Goal: Task Accomplishment & Management: Use online tool/utility

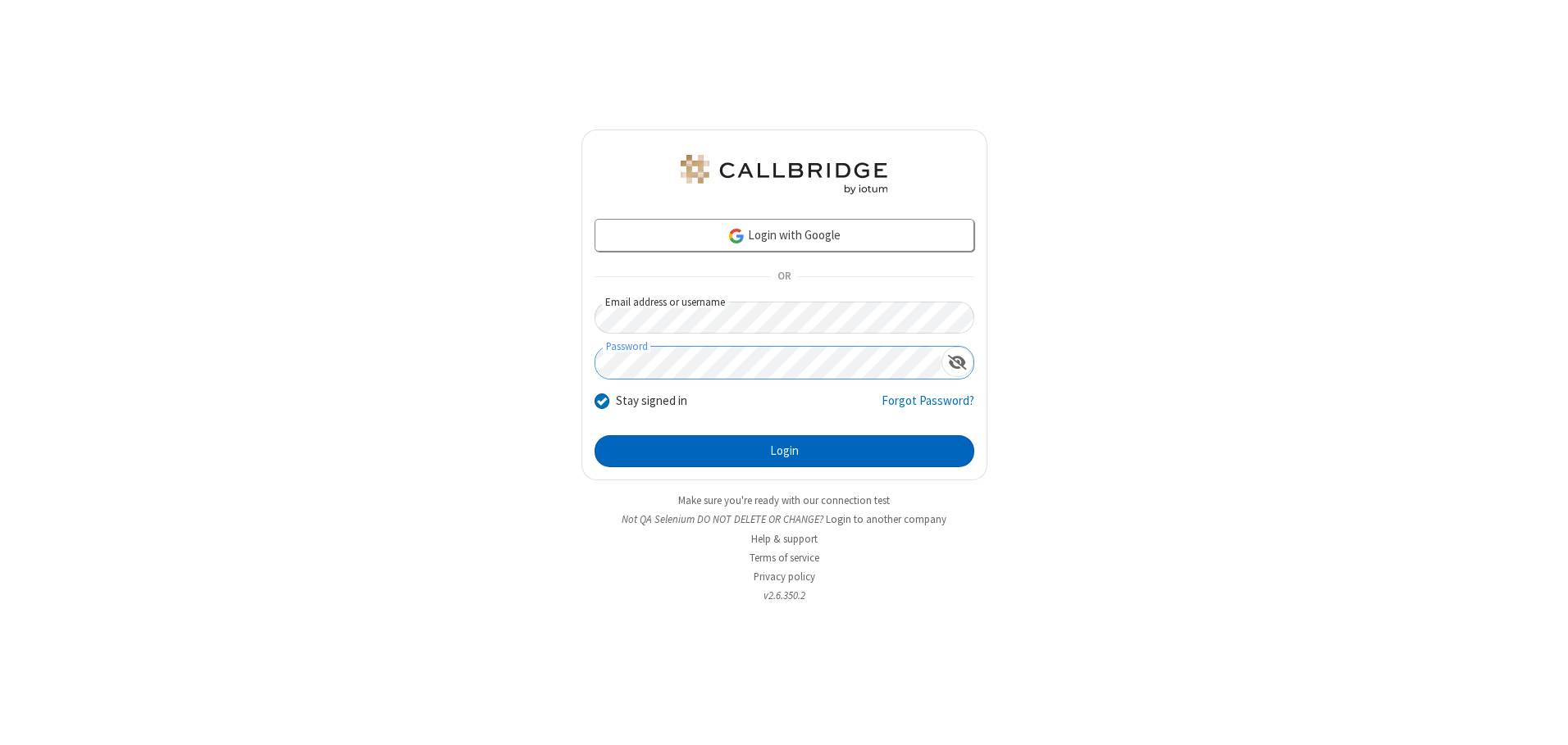
click at [784, 451] on button "Login" at bounding box center [784, 452] width 379 height 33
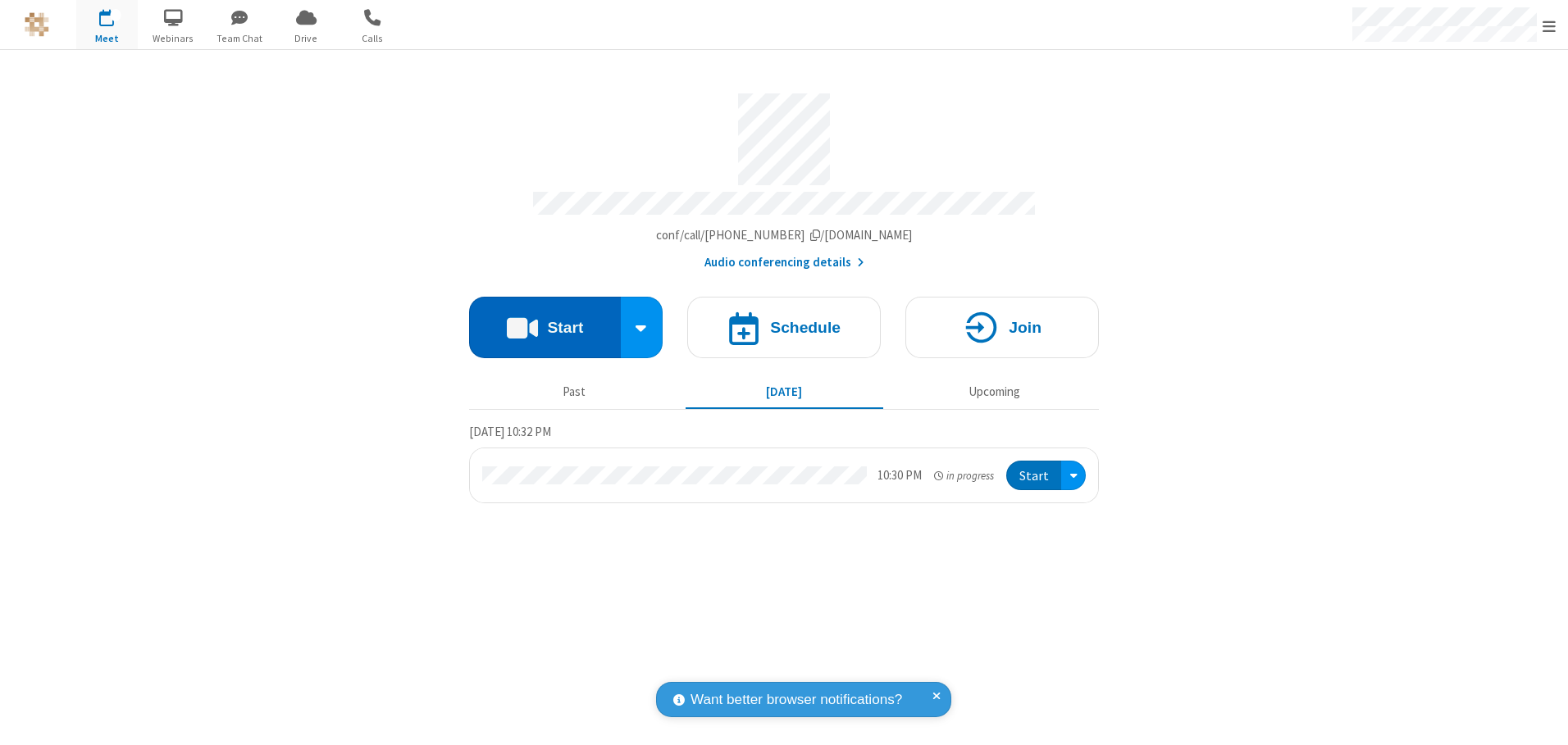
click at [544, 322] on button "Start" at bounding box center [545, 327] width 152 height 61
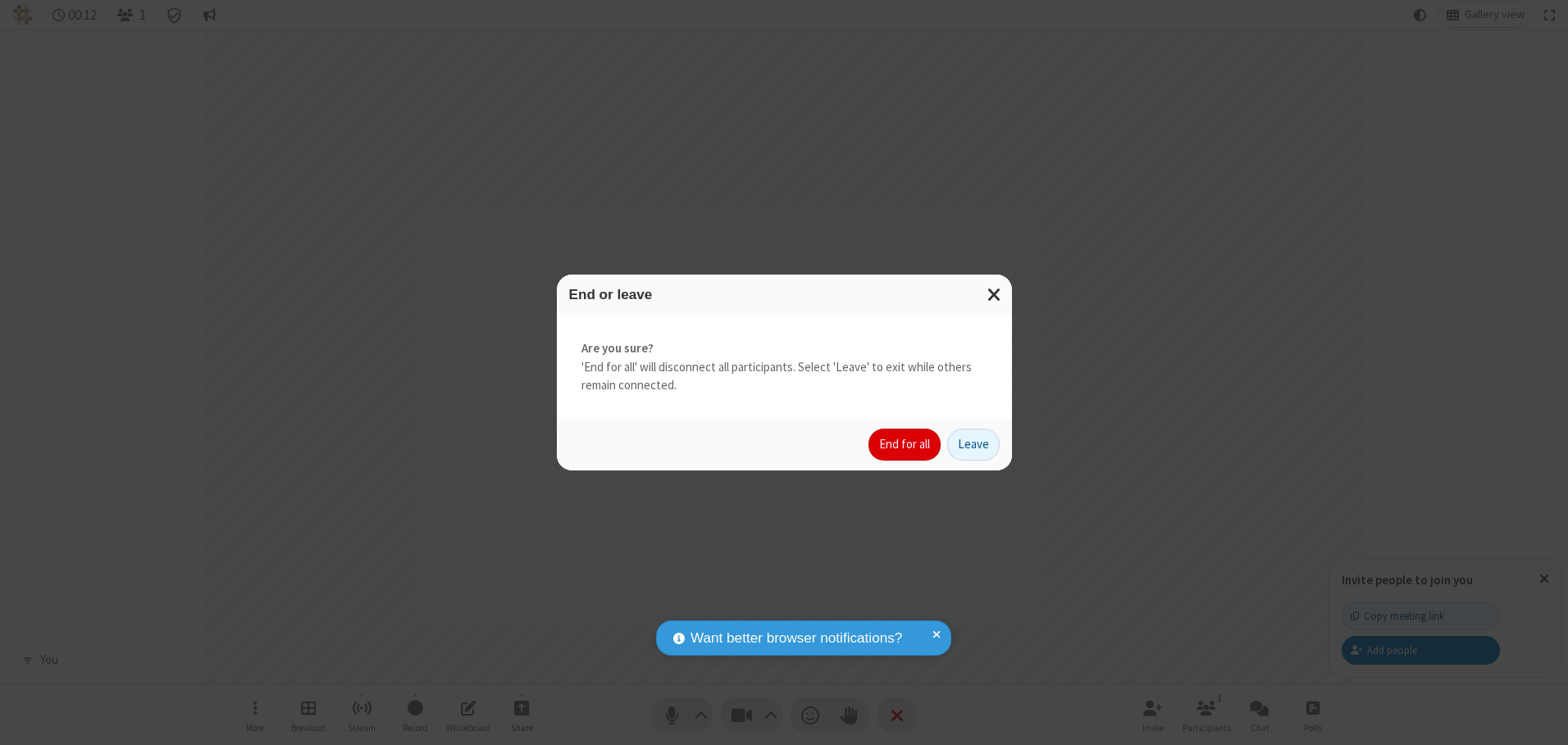
click at [905, 444] on button "End for all" at bounding box center [905, 445] width 72 height 33
